Goal: Browse casually

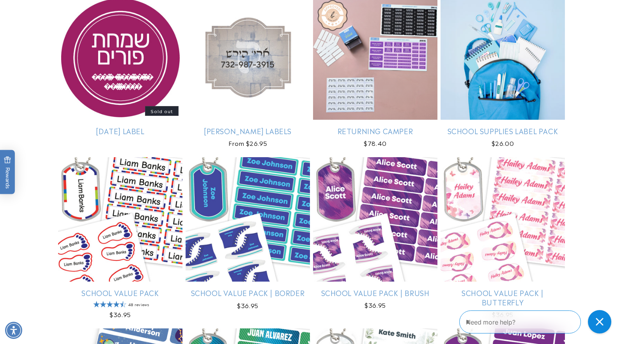
scroll to position [1673, 0]
